Goal: Check status

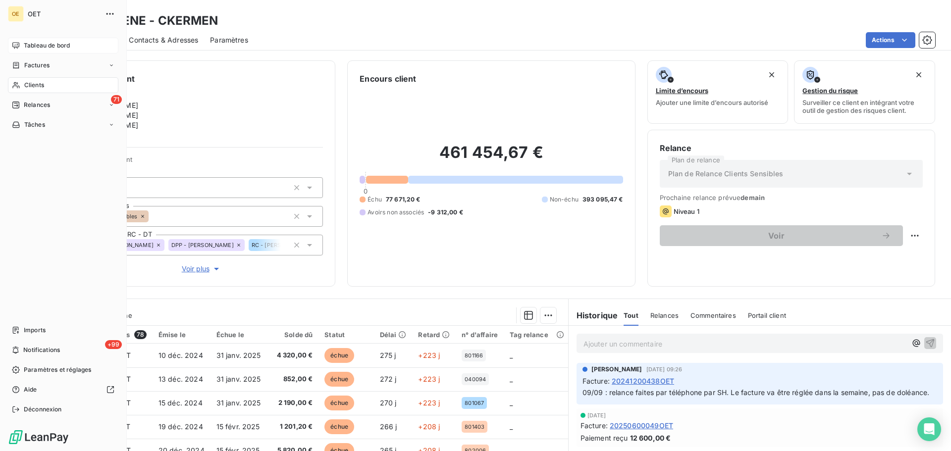
click at [55, 47] on span "Tableau de bord" at bounding box center [47, 45] width 46 height 9
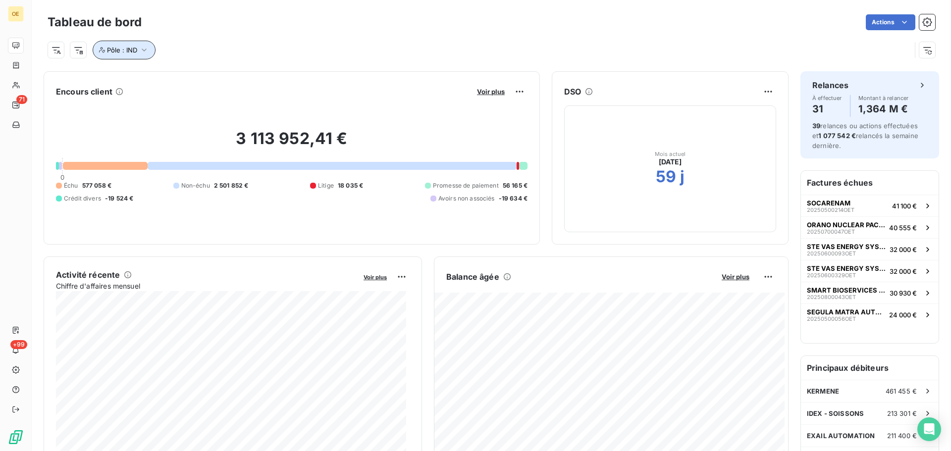
click at [147, 51] on icon "button" at bounding box center [144, 50] width 10 height 10
click at [262, 74] on div "IND" at bounding box center [271, 75] width 143 height 21
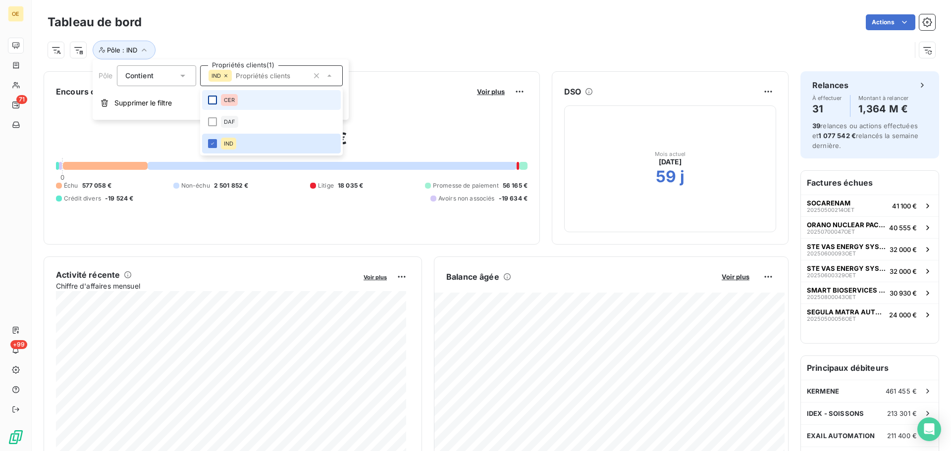
click at [215, 100] on div at bounding box center [212, 100] width 9 height 9
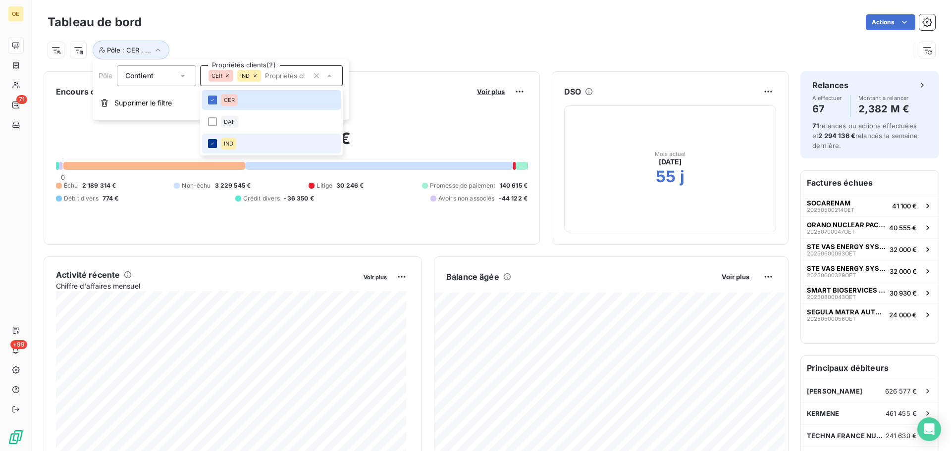
click at [208, 145] on div at bounding box center [212, 143] width 9 height 9
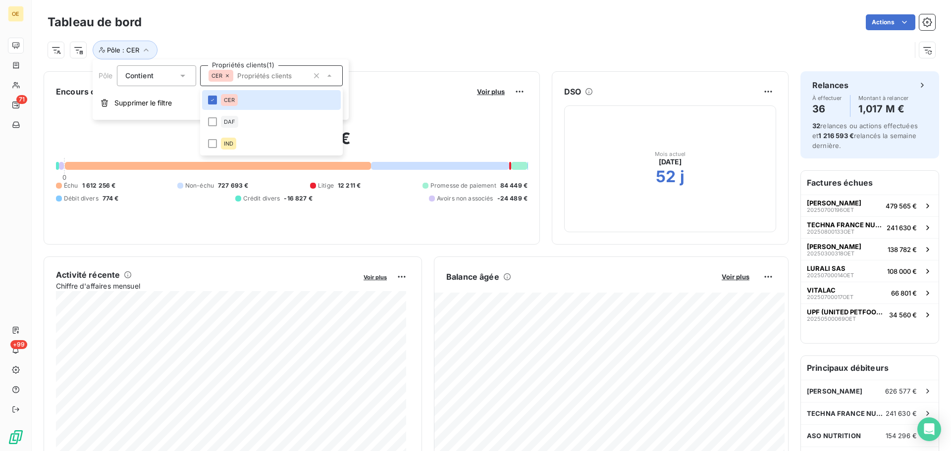
click at [398, 36] on div "Pôle : CER" at bounding box center [492, 46] width 888 height 27
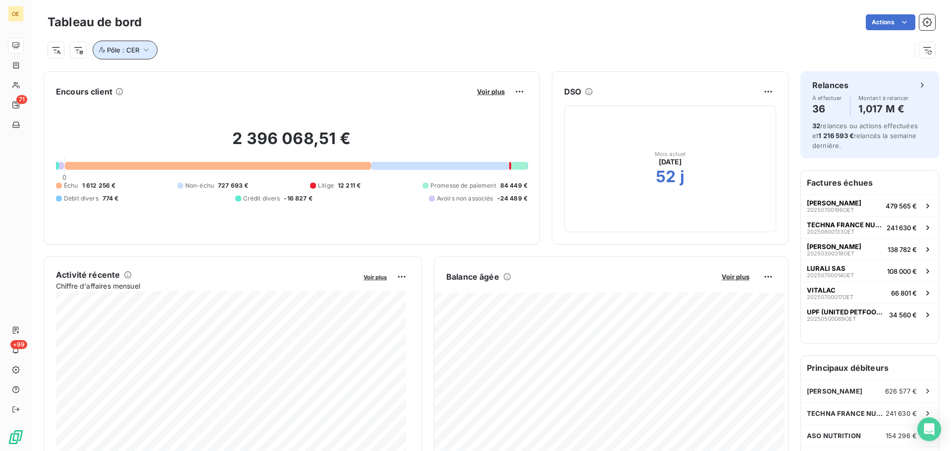
click at [142, 55] on button "Pôle : CER" at bounding box center [125, 50] width 65 height 19
click at [334, 77] on icon at bounding box center [330, 76] width 10 height 10
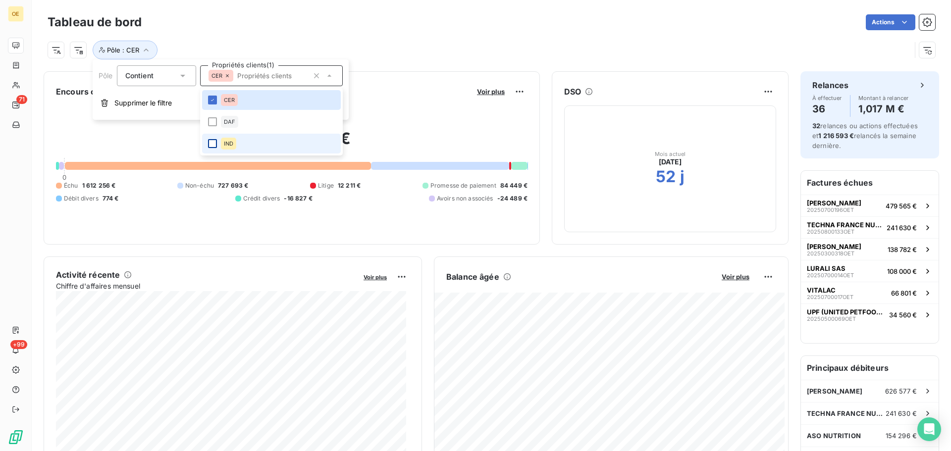
click at [215, 143] on div at bounding box center [212, 143] width 9 height 9
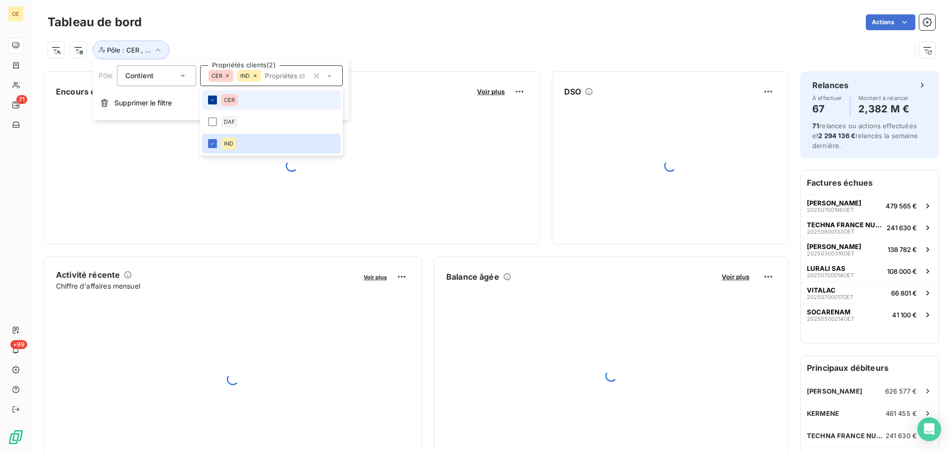
click at [214, 101] on icon at bounding box center [213, 100] width 6 height 6
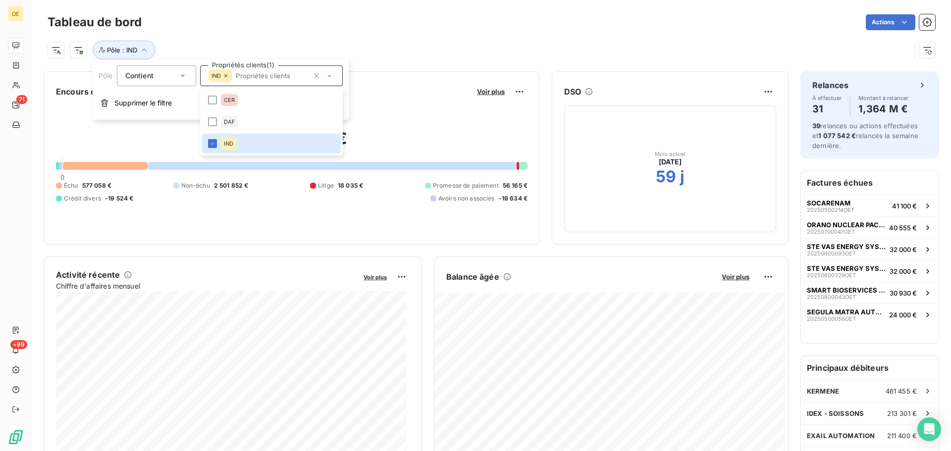
click at [398, 51] on div "Pôle : IND" at bounding box center [480, 50] width 864 height 19
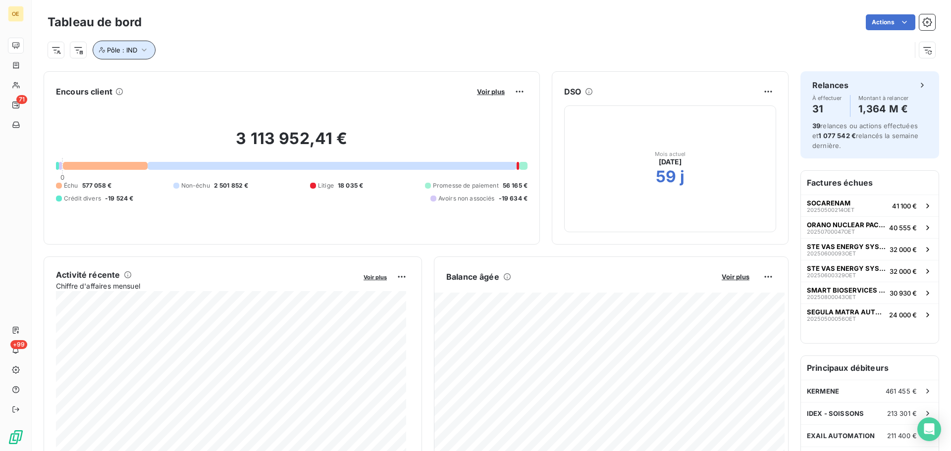
click at [147, 53] on icon "button" at bounding box center [144, 50] width 10 height 10
click at [334, 76] on icon at bounding box center [330, 76] width 10 height 10
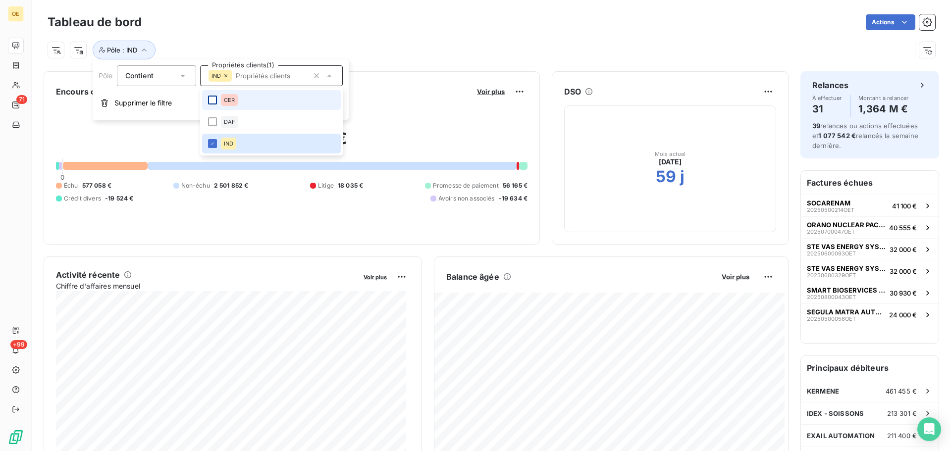
click at [212, 101] on div at bounding box center [212, 100] width 9 height 9
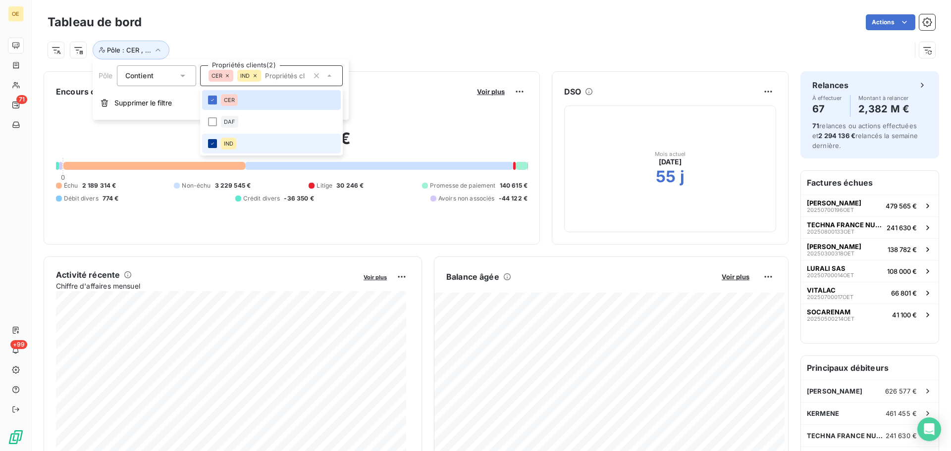
click at [212, 144] on icon at bounding box center [213, 144] width 6 height 6
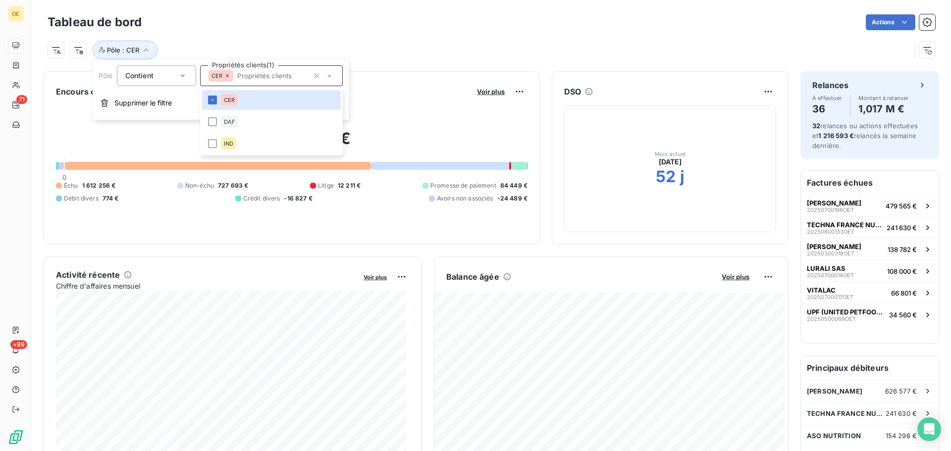
click at [332, 76] on icon at bounding box center [330, 76] width 10 height 10
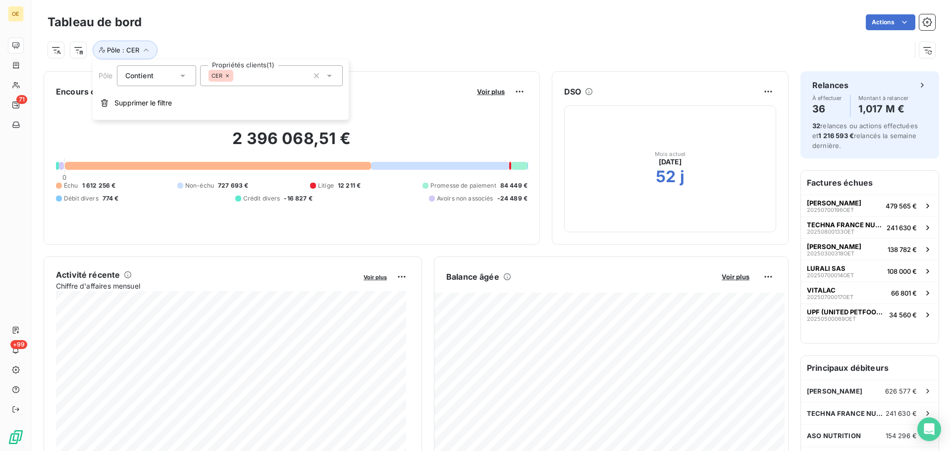
click at [398, 27] on div "Actions" at bounding box center [545, 22] width 782 height 16
click at [144, 51] on icon "button" at bounding box center [146, 50] width 10 height 10
click at [334, 75] on icon at bounding box center [330, 76] width 10 height 10
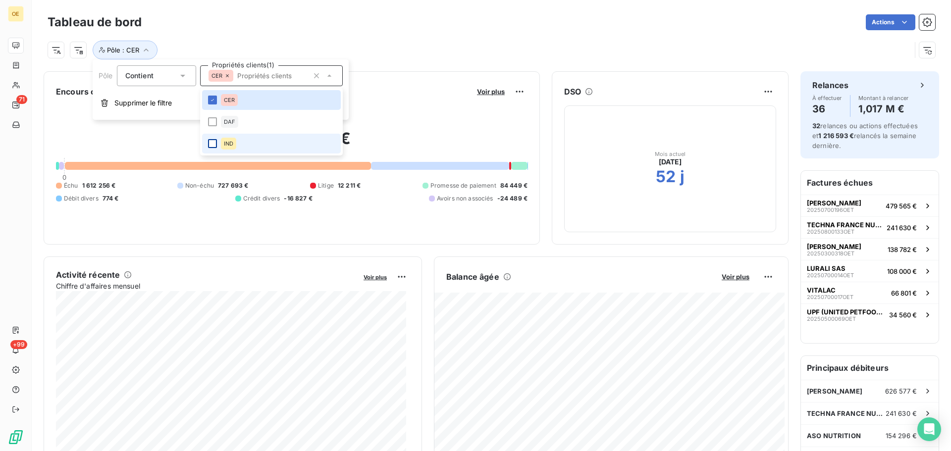
click at [215, 142] on div at bounding box center [212, 143] width 9 height 9
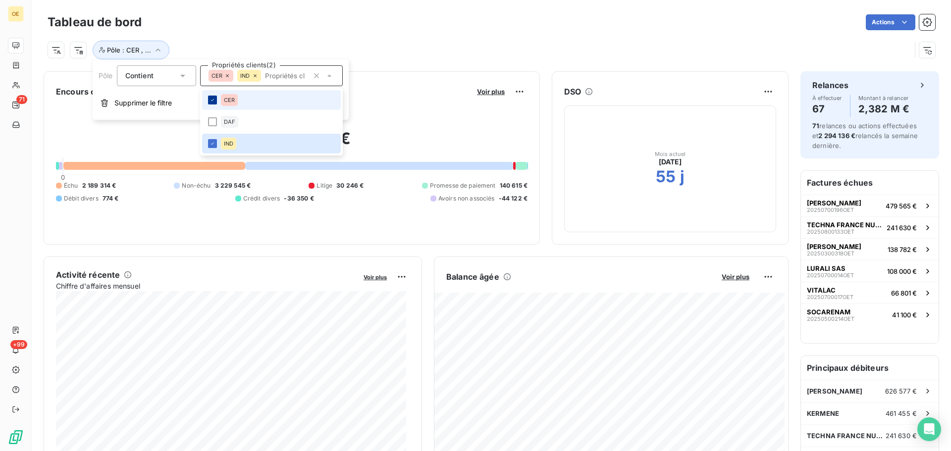
click at [213, 98] on icon at bounding box center [213, 100] width 6 height 6
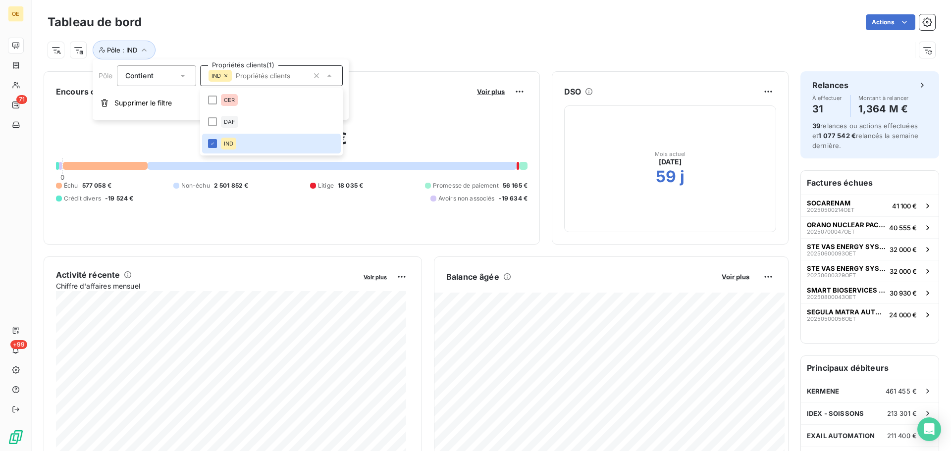
click at [398, 44] on div "Pôle : IND" at bounding box center [480, 50] width 864 height 19
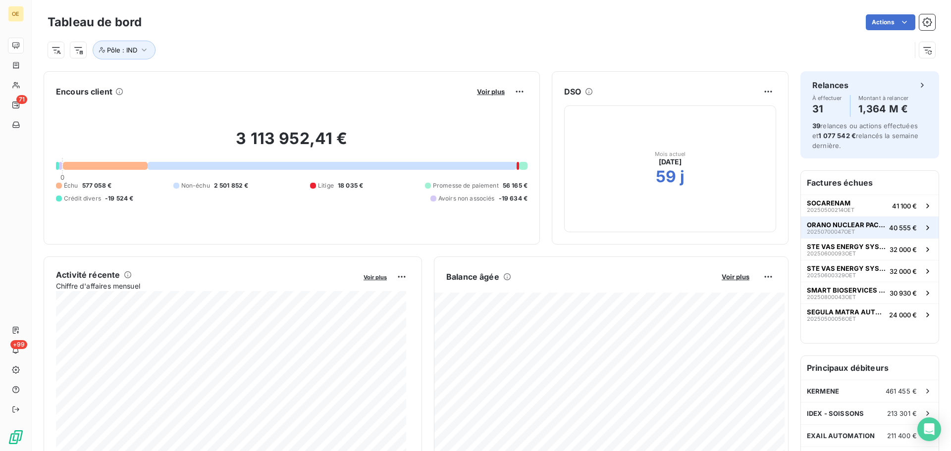
click at [398, 159] on span "ORANO NUCLEAR PACKAGES AND SER" at bounding box center [846, 225] width 78 height 8
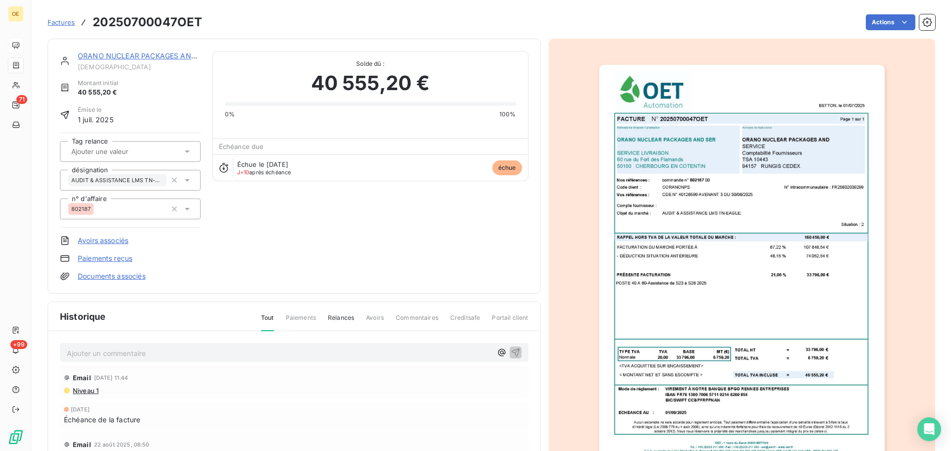
click at [398, 159] on img "button" at bounding box center [742, 266] width 285 height 403
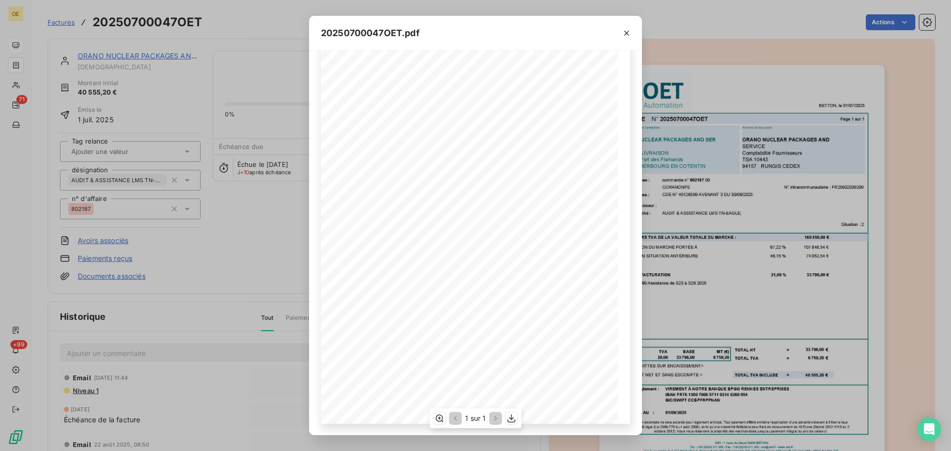
scroll to position [59, 0]
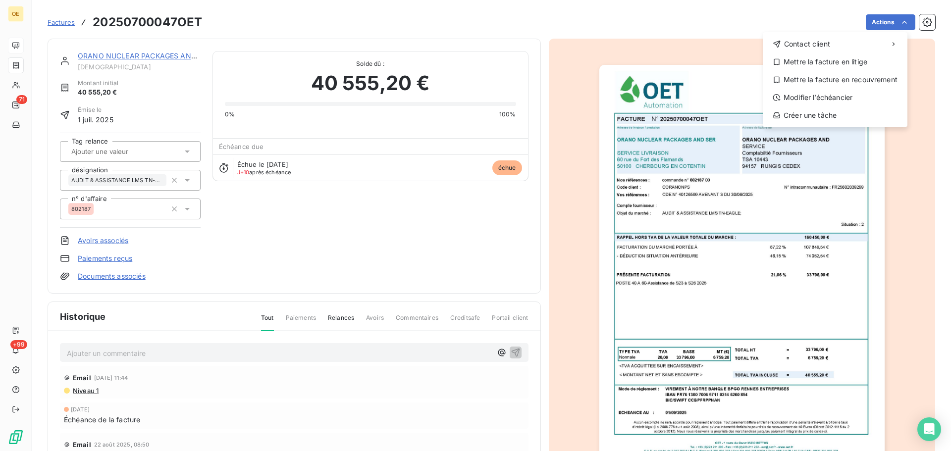
click at [398, 36] on html "OE 71 +99 Factures 20250700047OET Actions Contact client Mettre la facture en l…" at bounding box center [475, 225] width 951 height 451
click at [398, 156] on html "OE 71 +99 Factures 20250700047OET Actions Contact client Mettre la facture en l…" at bounding box center [475, 225] width 951 height 451
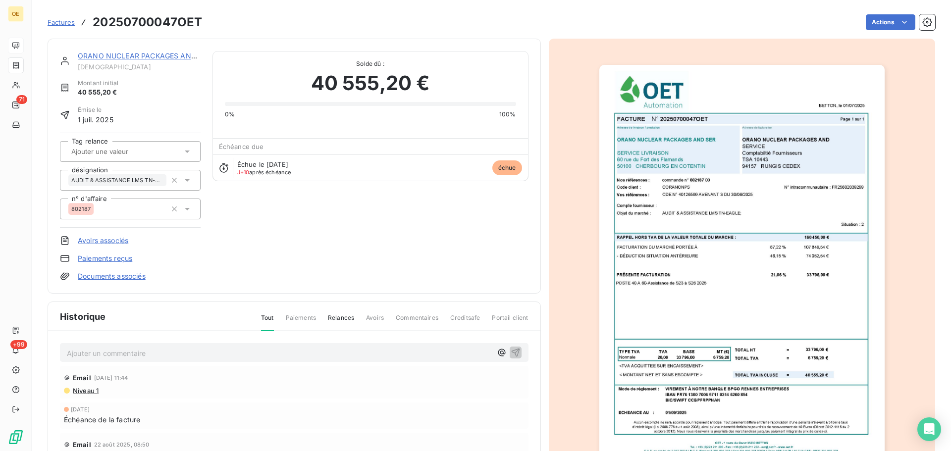
click at [398, 155] on img "button" at bounding box center [742, 266] width 285 height 403
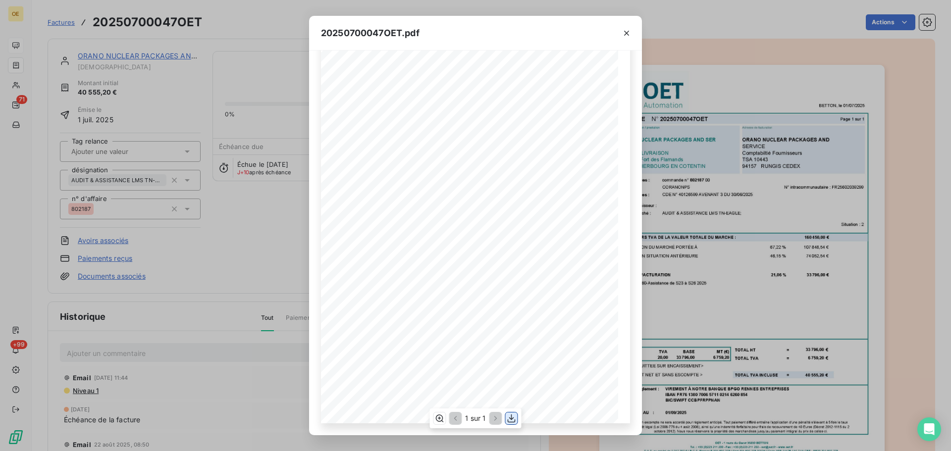
click at [398, 159] on icon "button" at bounding box center [512, 419] width 10 height 10
click at [398, 34] on icon "button" at bounding box center [626, 33] width 5 height 5
